Goal: Use online tool/utility: Utilize a website feature to perform a specific function

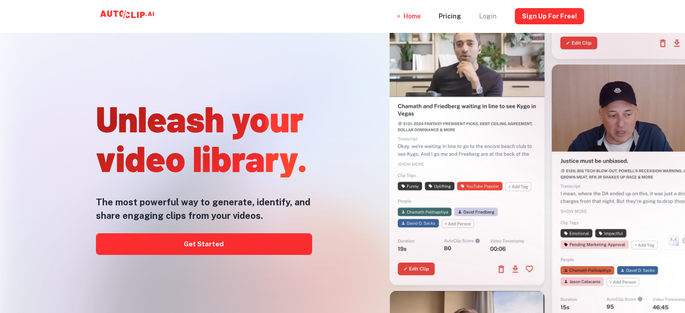
click at [490, 14] on div "Login" at bounding box center [488, 16] width 18 height 32
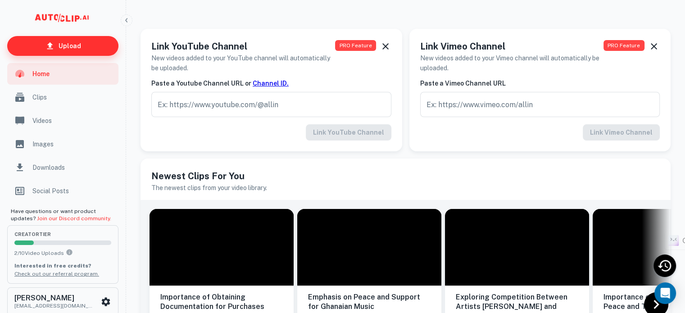
click at [86, 50] on link "Upload" at bounding box center [62, 46] width 111 height 20
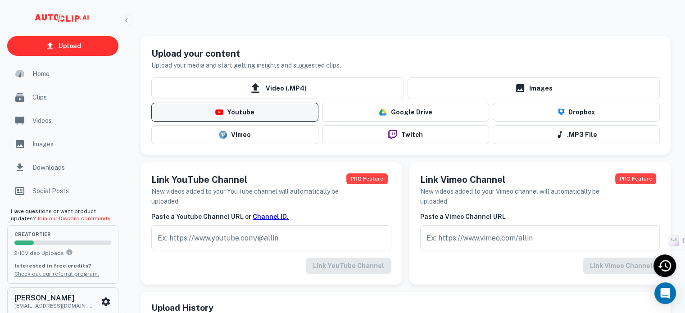
click at [232, 116] on button "Youtube" at bounding box center [234, 112] width 167 height 19
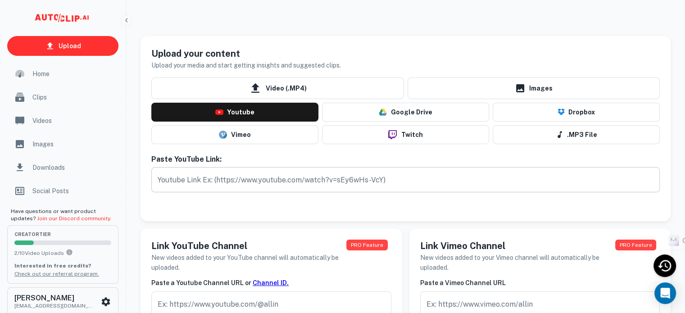
click at [239, 182] on input "text" at bounding box center [405, 179] width 508 height 25
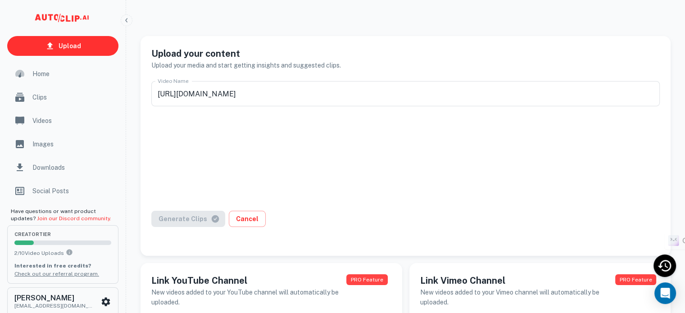
type input "Are Men Naturally Polygamous, or Is That Just an Excuse to Cheat?"
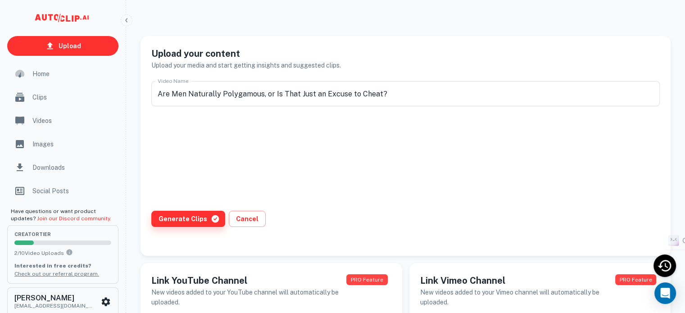
click at [192, 214] on button "Generate Clips" at bounding box center [188, 219] width 74 height 16
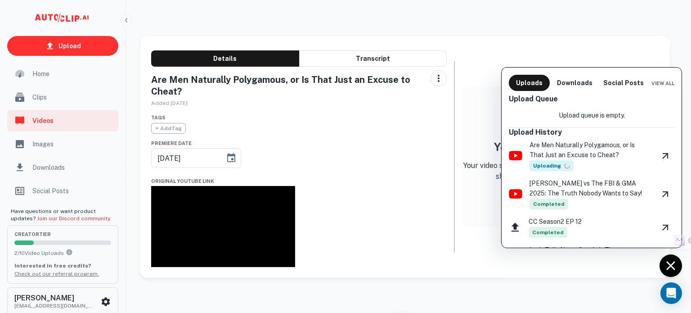
click at [69, 44] on div at bounding box center [345, 156] width 691 height 313
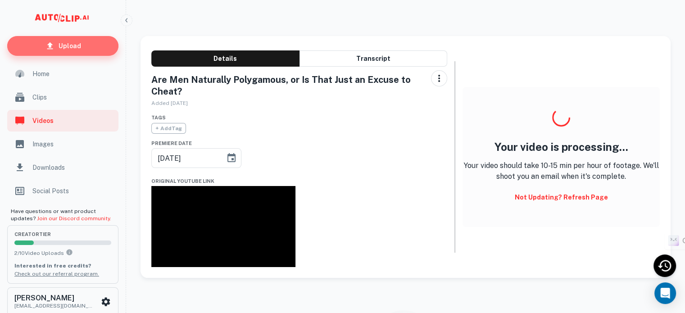
click at [69, 50] on p "Upload" at bounding box center [70, 46] width 23 height 10
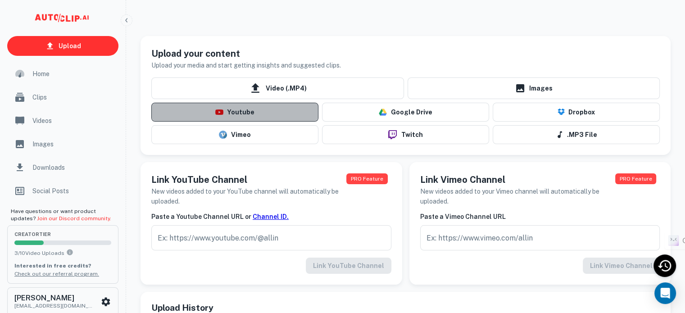
click at [233, 115] on button "Youtube" at bounding box center [234, 112] width 167 height 19
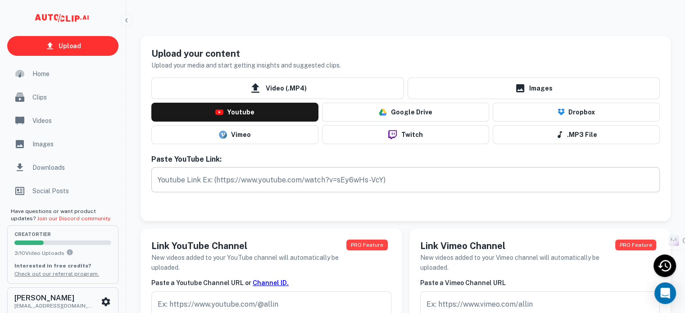
click at [218, 184] on input "text" at bounding box center [405, 179] width 508 height 25
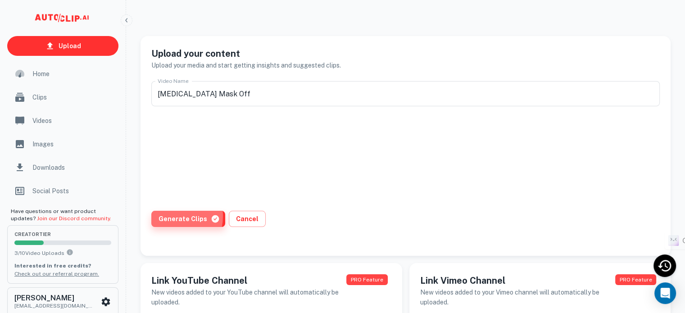
click at [170, 216] on button "Generate Clips" at bounding box center [188, 219] width 74 height 16
